Goal: Information Seeking & Learning: Learn about a topic

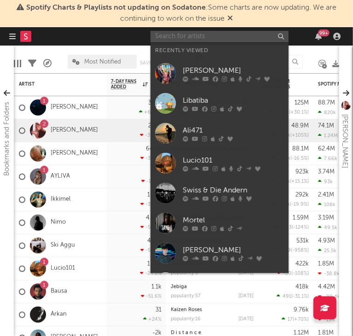
click at [224, 36] on input "text" at bounding box center [219, 36] width 138 height 11
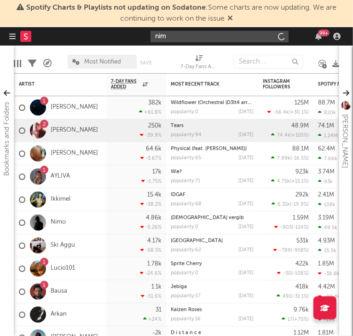
type input "nimo"
click at [63, 221] on link "Nimo" at bounding box center [58, 222] width 15 height 8
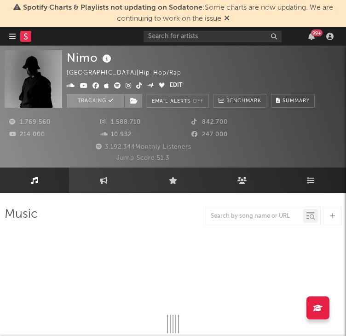
select select "6m"
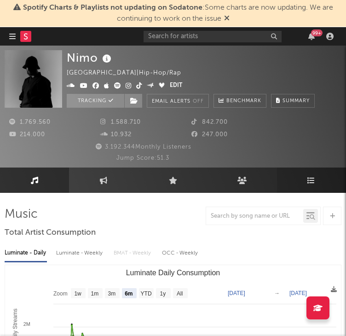
click at [306, 182] on link "Playlists/Charts" at bounding box center [311, 179] width 69 height 25
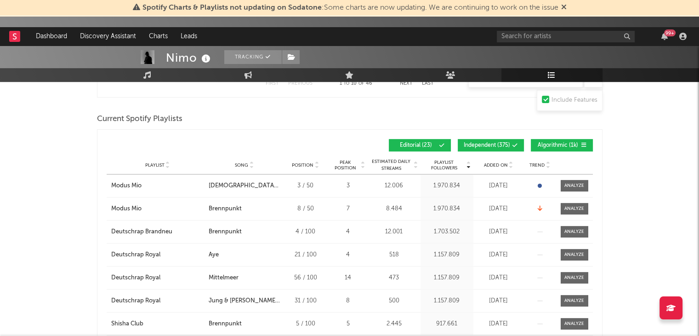
scroll to position [435, 0]
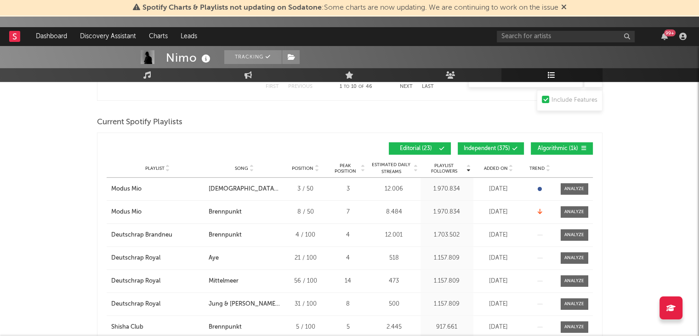
click at [352, 146] on span "Independent ( 375 )" at bounding box center [487, 149] width 46 height 6
click at [352, 146] on span "Algorithmic ( 1k )" at bounding box center [558, 149] width 42 height 6
click at [238, 168] on span "Song" at bounding box center [241, 169] width 13 height 6
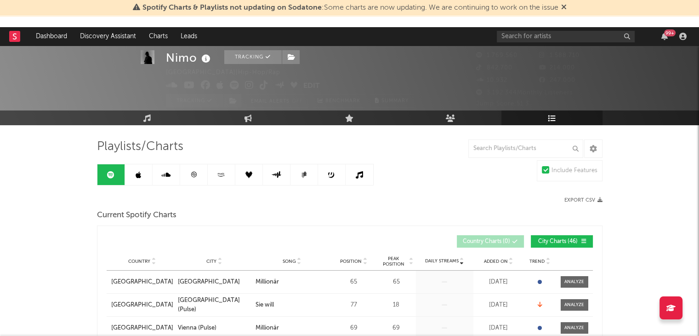
scroll to position [0, 0]
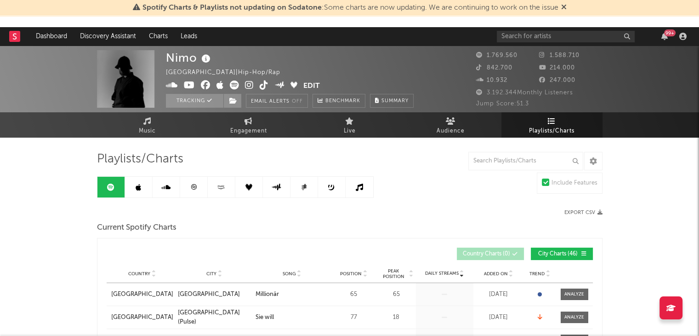
click at [138, 188] on icon at bounding box center [139, 186] width 6 height 7
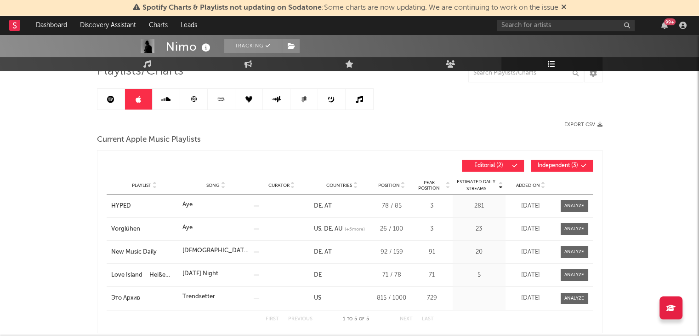
scroll to position [77, 0]
click at [352, 167] on span "Independent ( 3 )" at bounding box center [558, 165] width 42 height 6
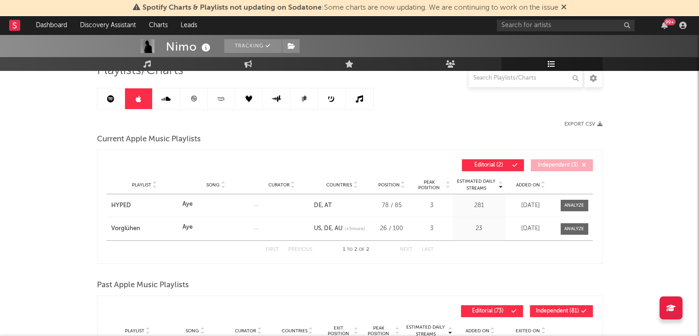
click at [171, 99] on link at bounding box center [167, 98] width 28 height 21
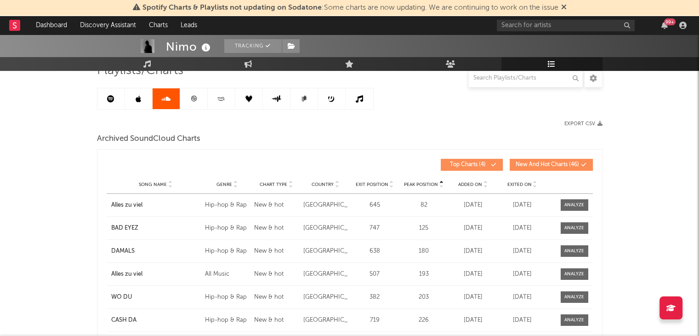
click at [195, 100] on icon at bounding box center [193, 98] width 7 height 7
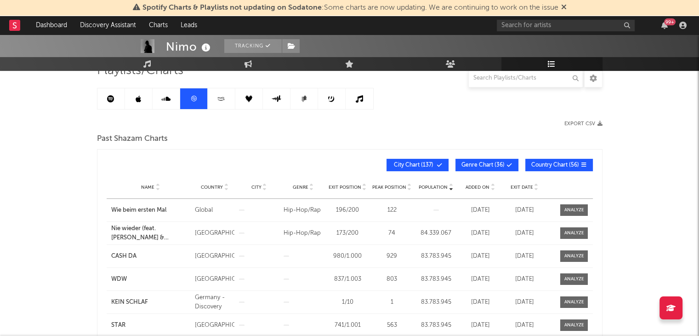
click at [217, 101] on icon at bounding box center [221, 98] width 11 height 7
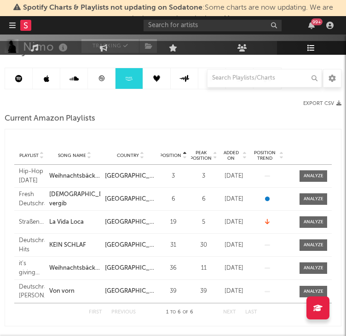
scroll to position [164, 0]
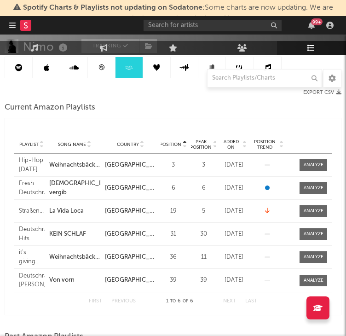
click at [154, 70] on link at bounding box center [157, 67] width 28 height 21
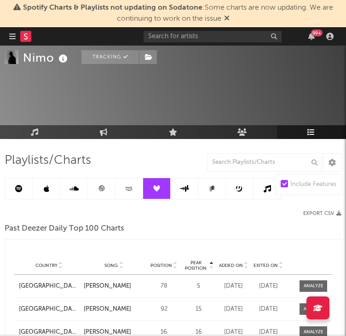
scroll to position [53, 0]
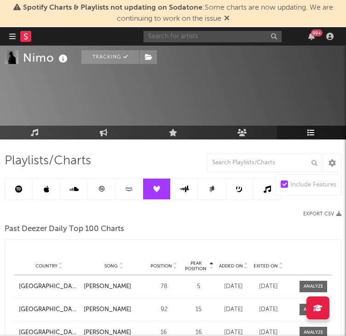
click at [197, 37] on input "text" at bounding box center [212, 36] width 138 height 11
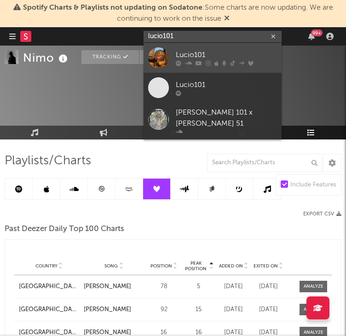
type input "lucio101"
click at [185, 61] on icon at bounding box center [188, 63] width 7 height 6
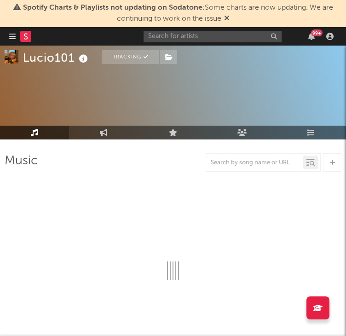
select select "6m"
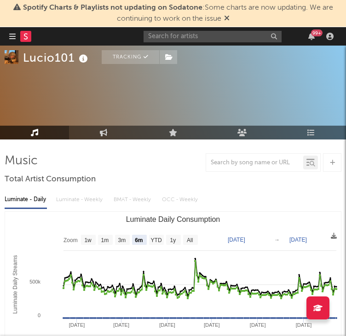
select select "6m"
click at [106, 135] on icon at bounding box center [104, 132] width 8 height 7
select select "1w"
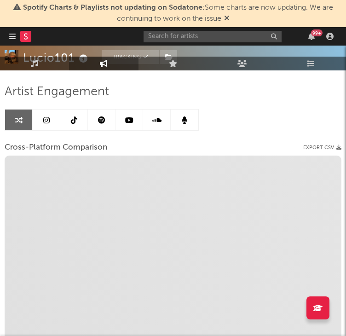
scroll to position [127, 0]
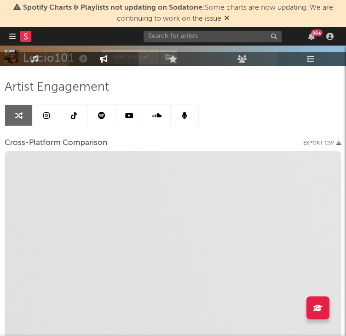
click at [314, 56] on icon at bounding box center [311, 58] width 8 height 7
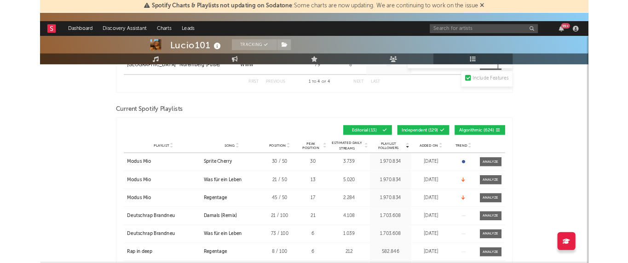
scroll to position [280, 0]
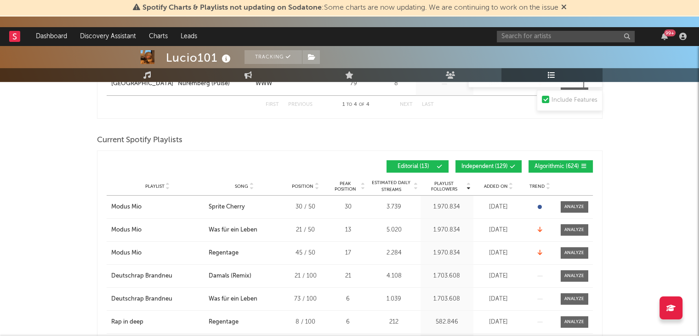
click at [352, 166] on span "Independent ( 129 )" at bounding box center [485, 167] width 46 height 6
click at [352, 165] on span "Algorithmic ( 624 )" at bounding box center [557, 167] width 45 height 6
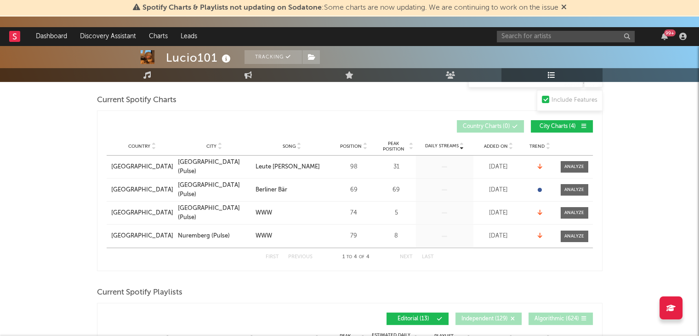
scroll to position [0, 0]
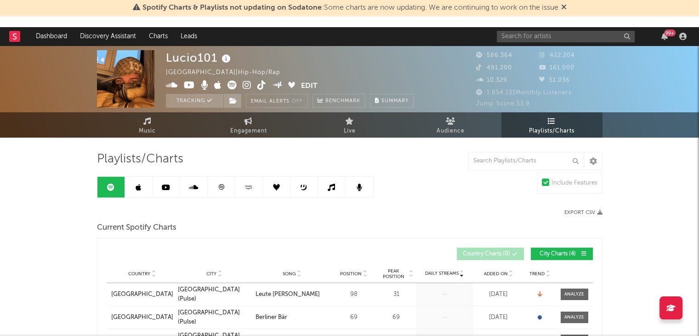
click at [142, 186] on link at bounding box center [139, 187] width 28 height 21
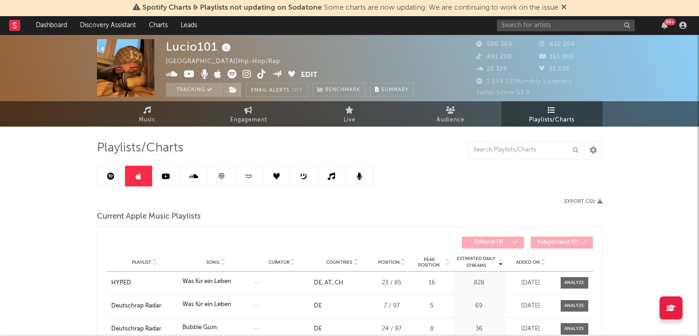
click at [166, 173] on icon at bounding box center [166, 175] width 8 height 7
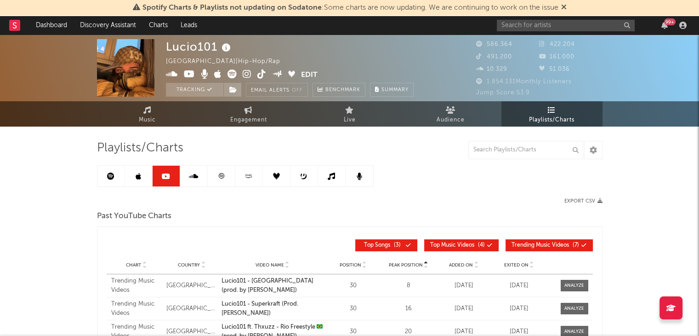
click at [196, 177] on icon at bounding box center [193, 175] width 9 height 7
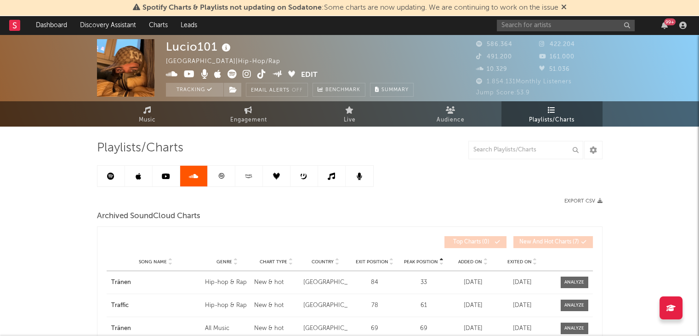
click at [250, 178] on icon at bounding box center [249, 175] width 11 height 7
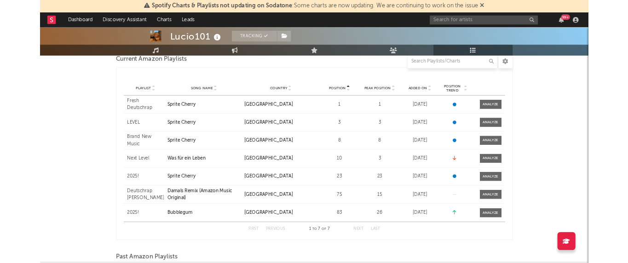
scroll to position [129, 0]
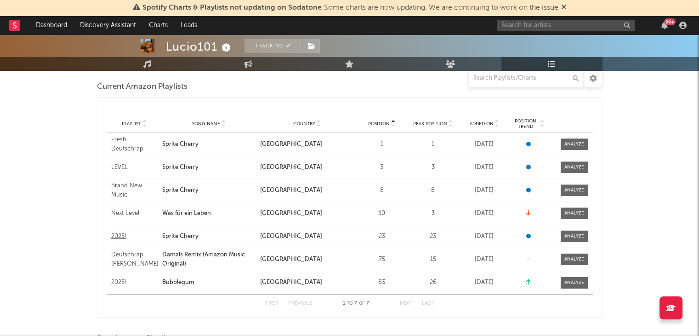
click at [120, 234] on div "2025!" at bounding box center [134, 236] width 47 height 9
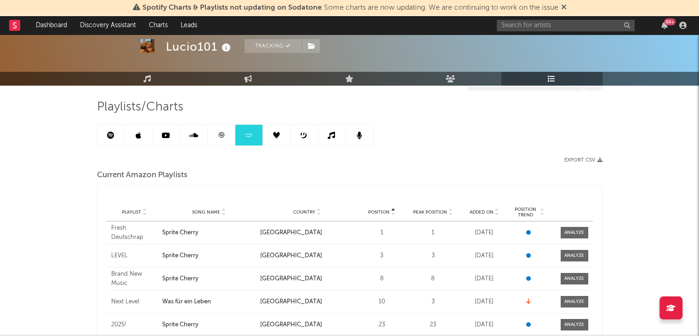
scroll to position [39, 0]
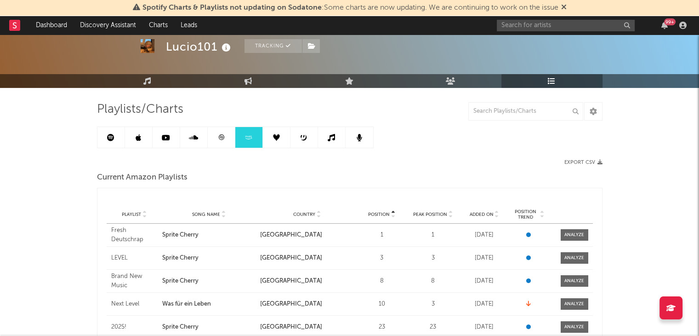
click at [333, 137] on icon at bounding box center [331, 137] width 7 height 7
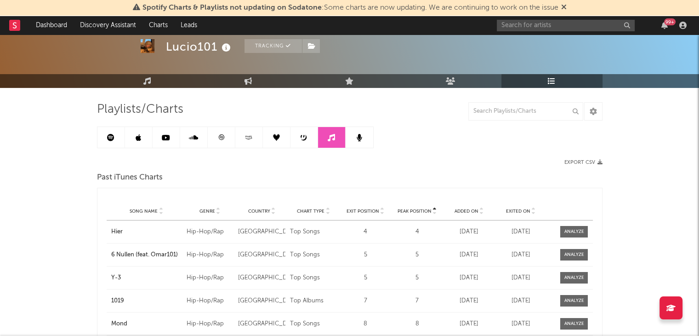
click at [280, 138] on icon at bounding box center [276, 137] width 7 height 7
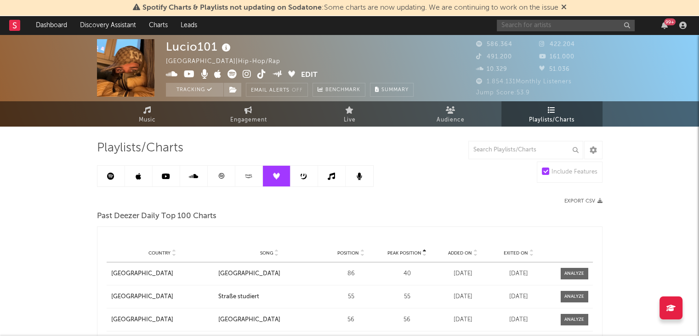
click at [352, 26] on input "text" at bounding box center [566, 25] width 138 height 11
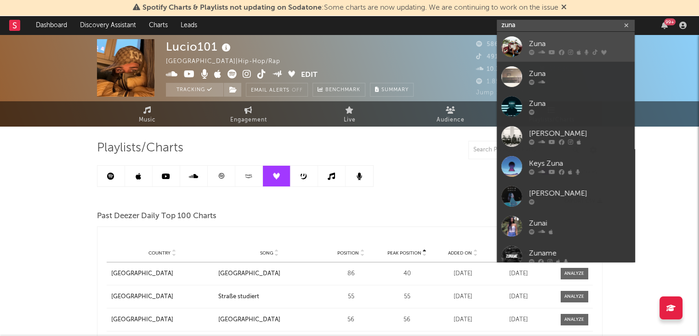
type input "zuna"
click at [352, 45] on div "Zuna" at bounding box center [579, 43] width 101 height 11
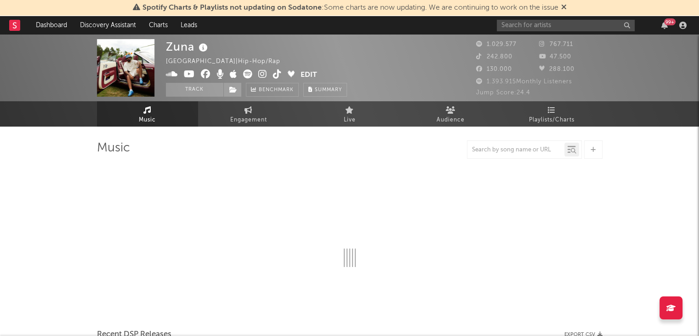
select select "6m"
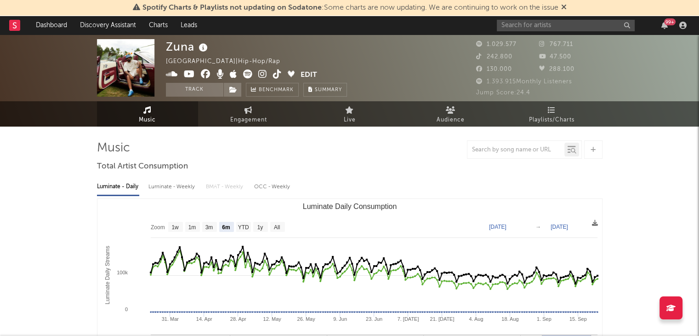
select select "6m"
click at [352, 111] on link "Playlists/Charts" at bounding box center [552, 113] width 101 height 25
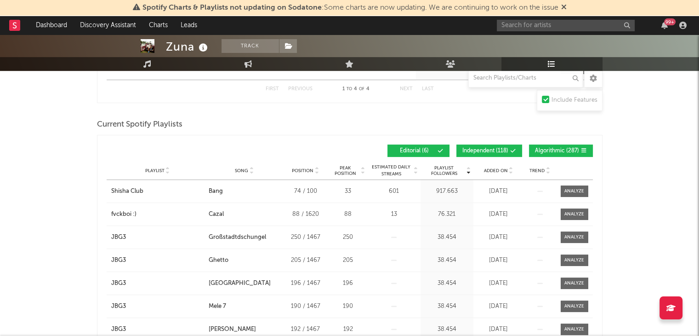
scroll to position [285, 0]
click at [352, 149] on span "Independent ( 118 )" at bounding box center [485, 151] width 46 height 6
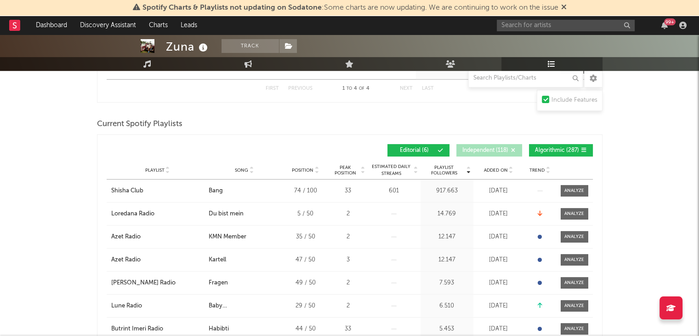
click at [352, 151] on span "Algorithmic ( 287 )" at bounding box center [557, 151] width 44 height 6
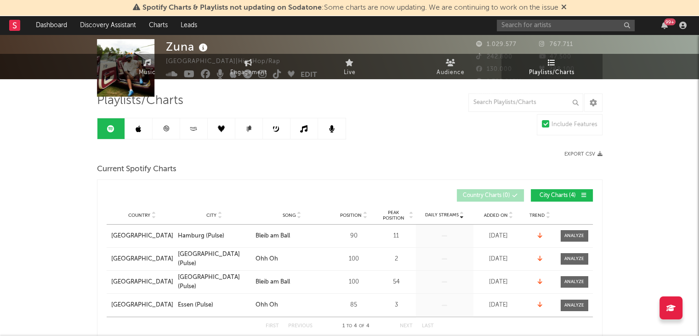
scroll to position [0, 0]
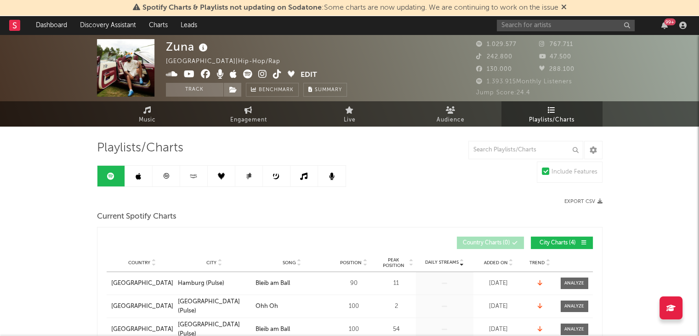
click at [196, 179] on icon at bounding box center [193, 175] width 11 height 7
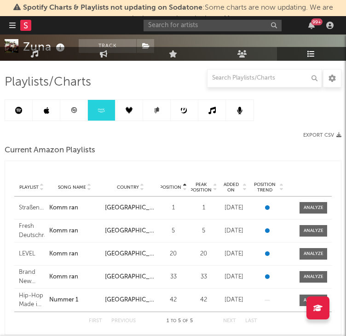
scroll to position [121, 0]
